Goal: Feedback & Contribution: Contribute content

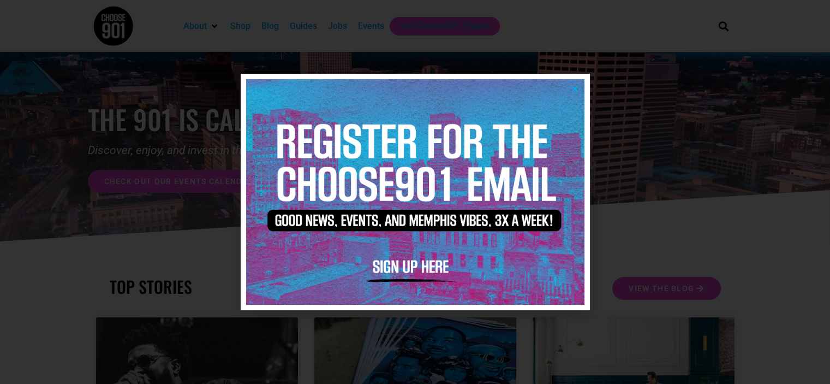
click at [576, 86] on icon "Close" at bounding box center [575, 89] width 8 height 8
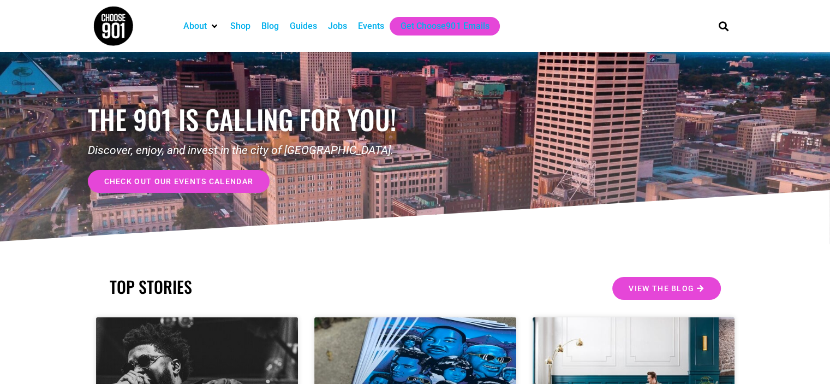
click at [371, 29] on div "Events" at bounding box center [371, 26] width 26 height 13
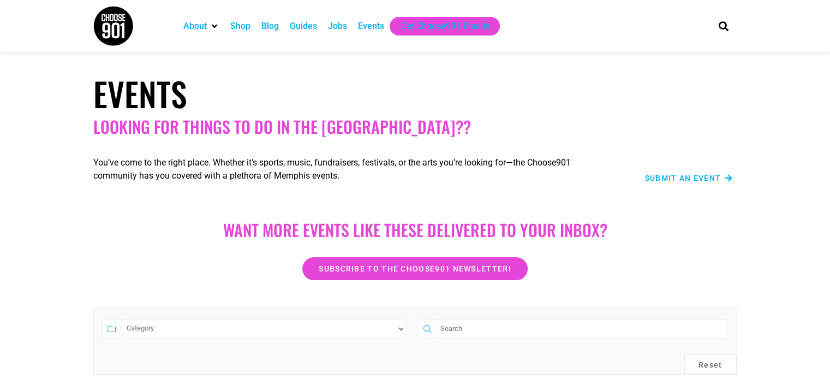
click at [687, 179] on span "Submit an Event" at bounding box center [683, 178] width 76 height 8
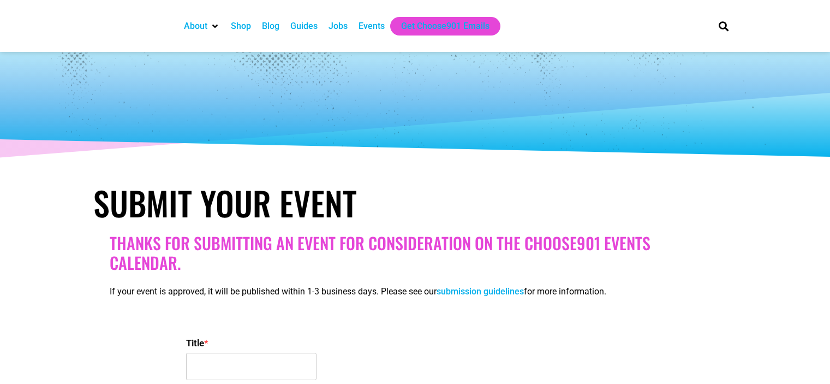
select select
